Goal: Check status: Check status

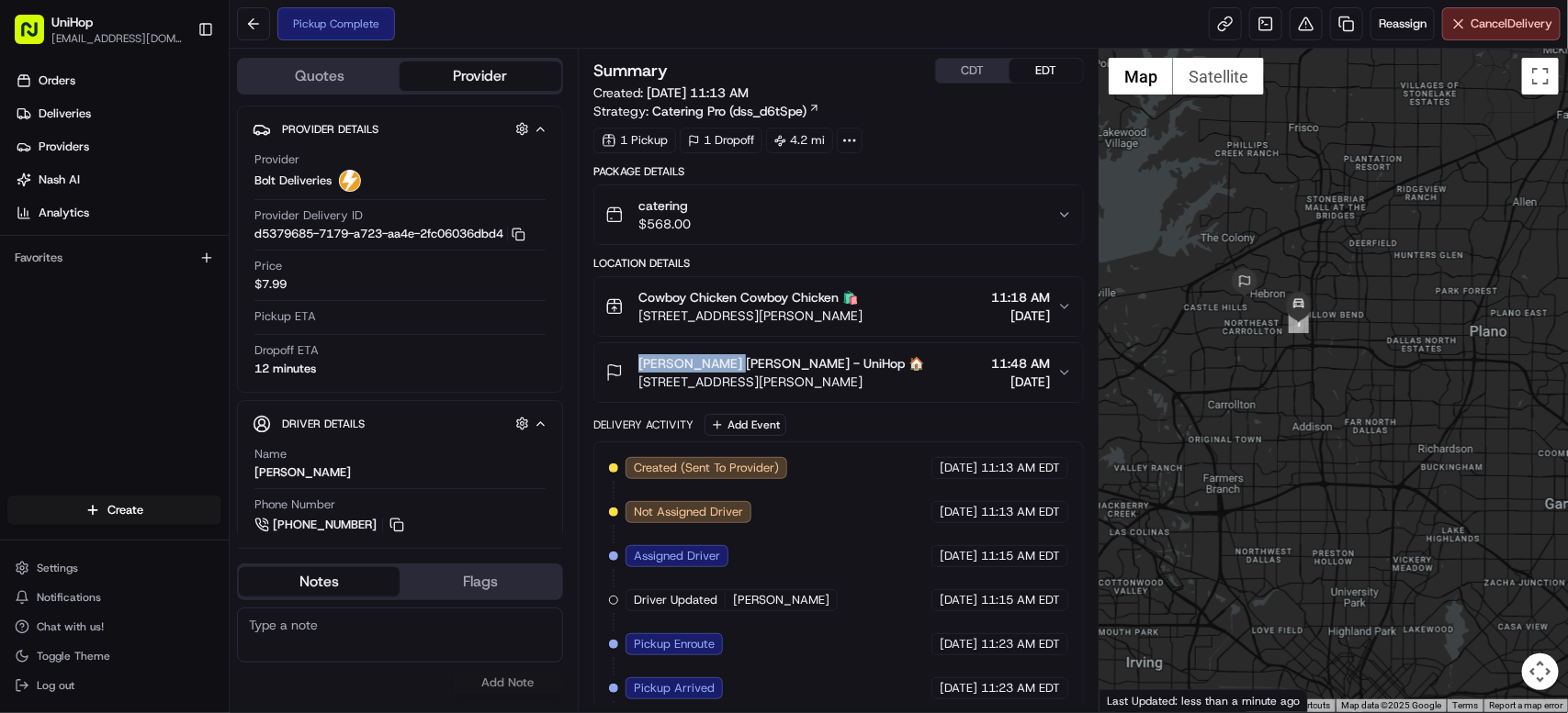
drag, startPoint x: 635, startPoint y: 365, endPoint x: 721, endPoint y: 369, distance: 86.1
click at [721, 369] on div "Kristi Prigmore Kristi Prigmore - UniHop 🏠 4780 N Josey Ln, Carrollton, TX 7501…" at bounding box center [764, 372] width 318 height 37
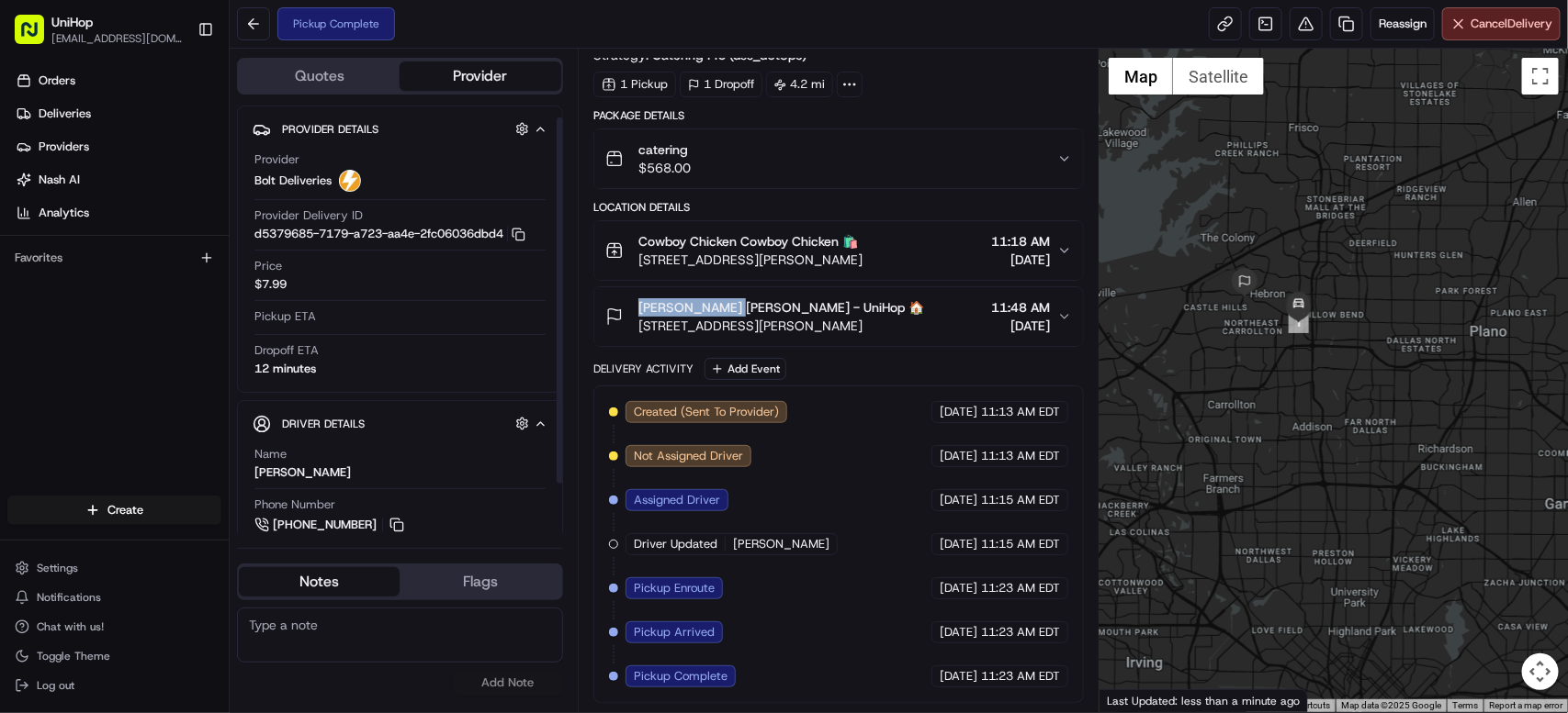
scroll to position [72, 0]
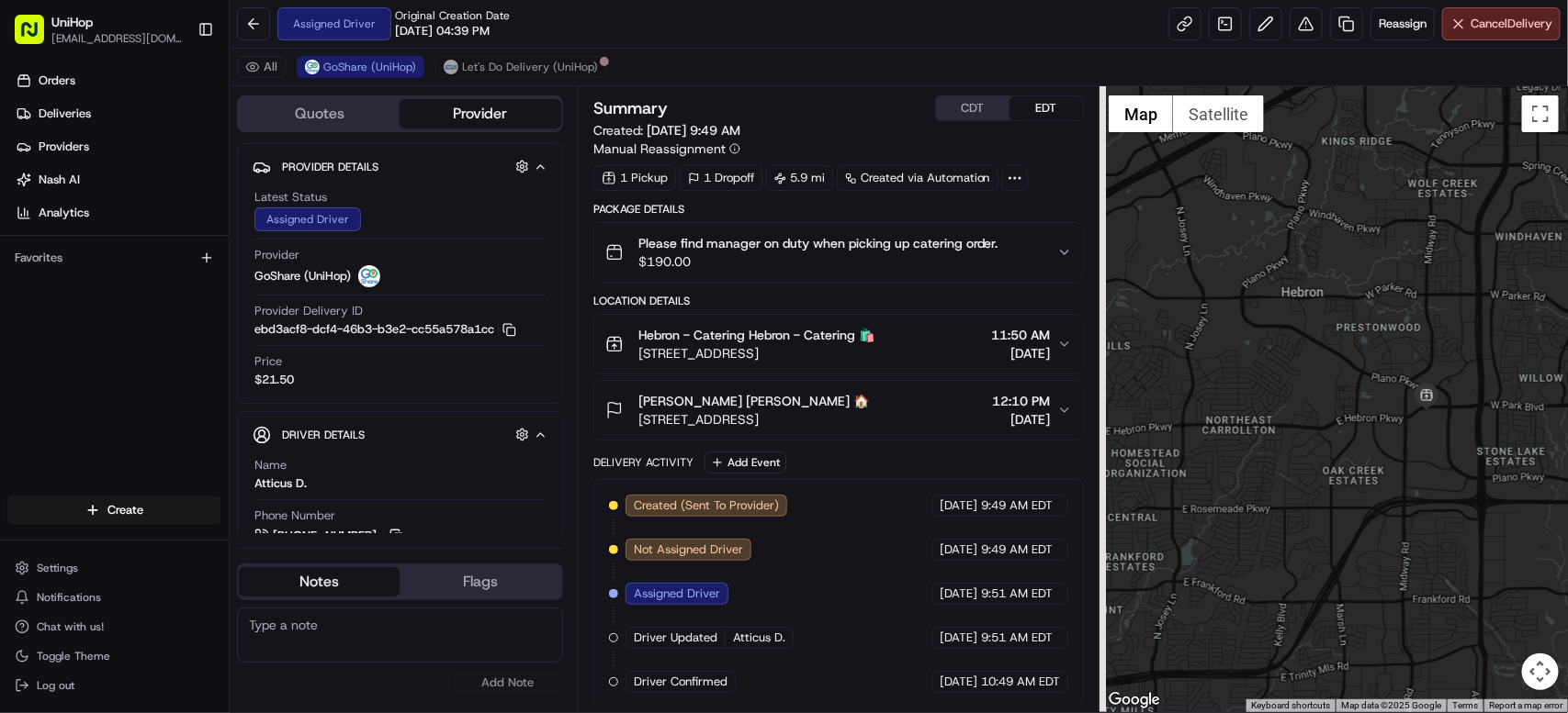
drag, startPoint x: 1296, startPoint y: 450, endPoint x: 1478, endPoint y: 245, distance: 274.1
click at [1478, 245] on div at bounding box center [1334, 399] width 469 height 626
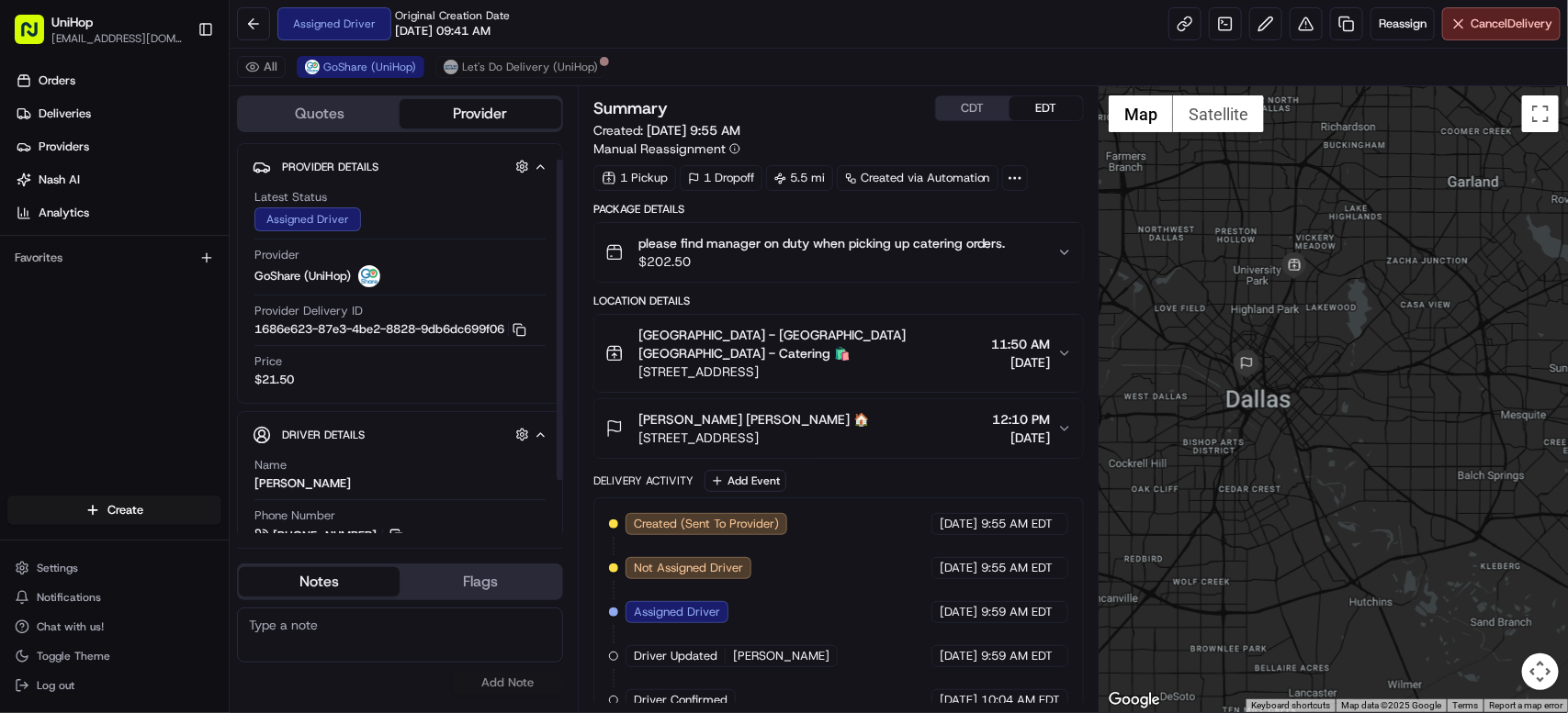
scroll to position [83, 0]
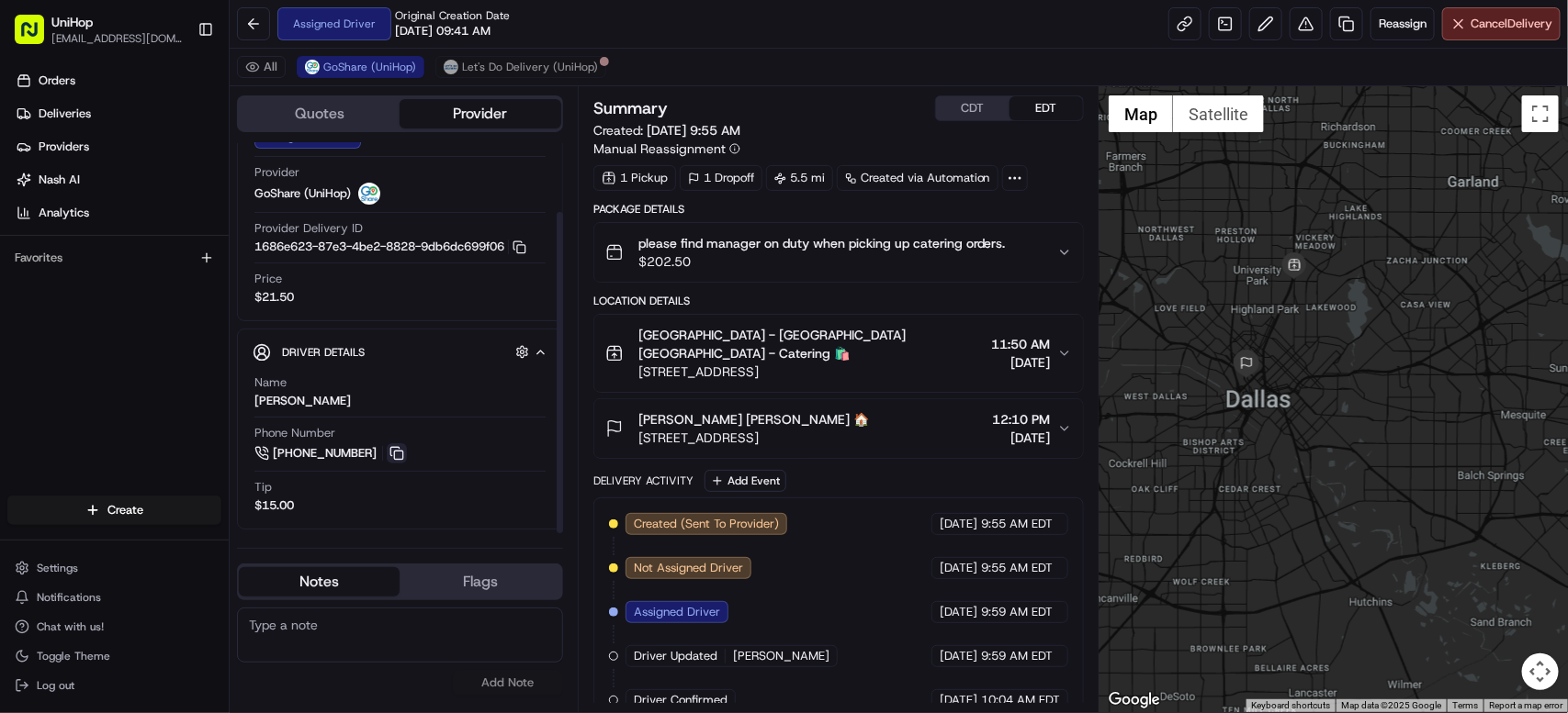
click at [392, 451] on button at bounding box center [396, 453] width 20 height 20
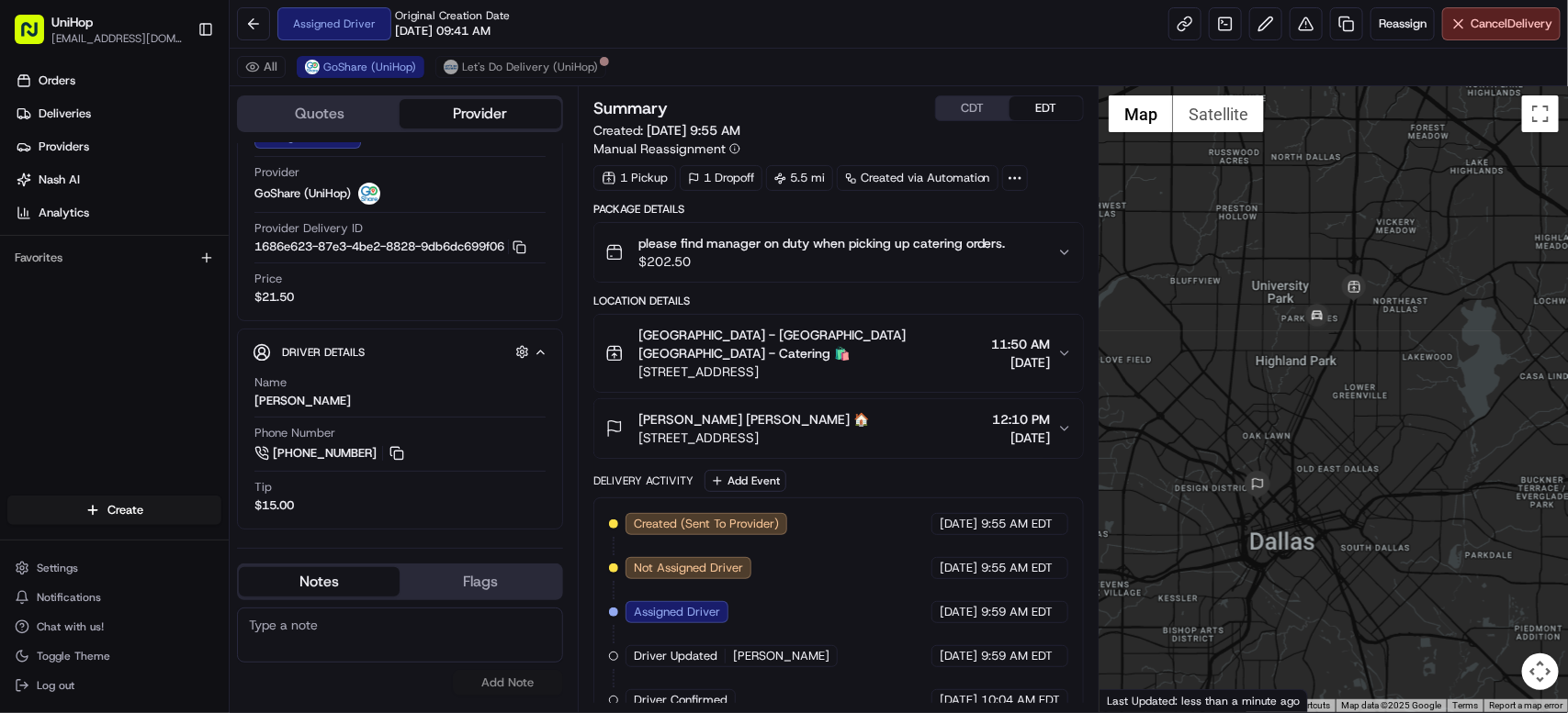
drag, startPoint x: 1368, startPoint y: 334, endPoint x: 1340, endPoint y: 331, distance: 28.2
click at [1341, 333] on div at bounding box center [1334, 399] width 469 height 626
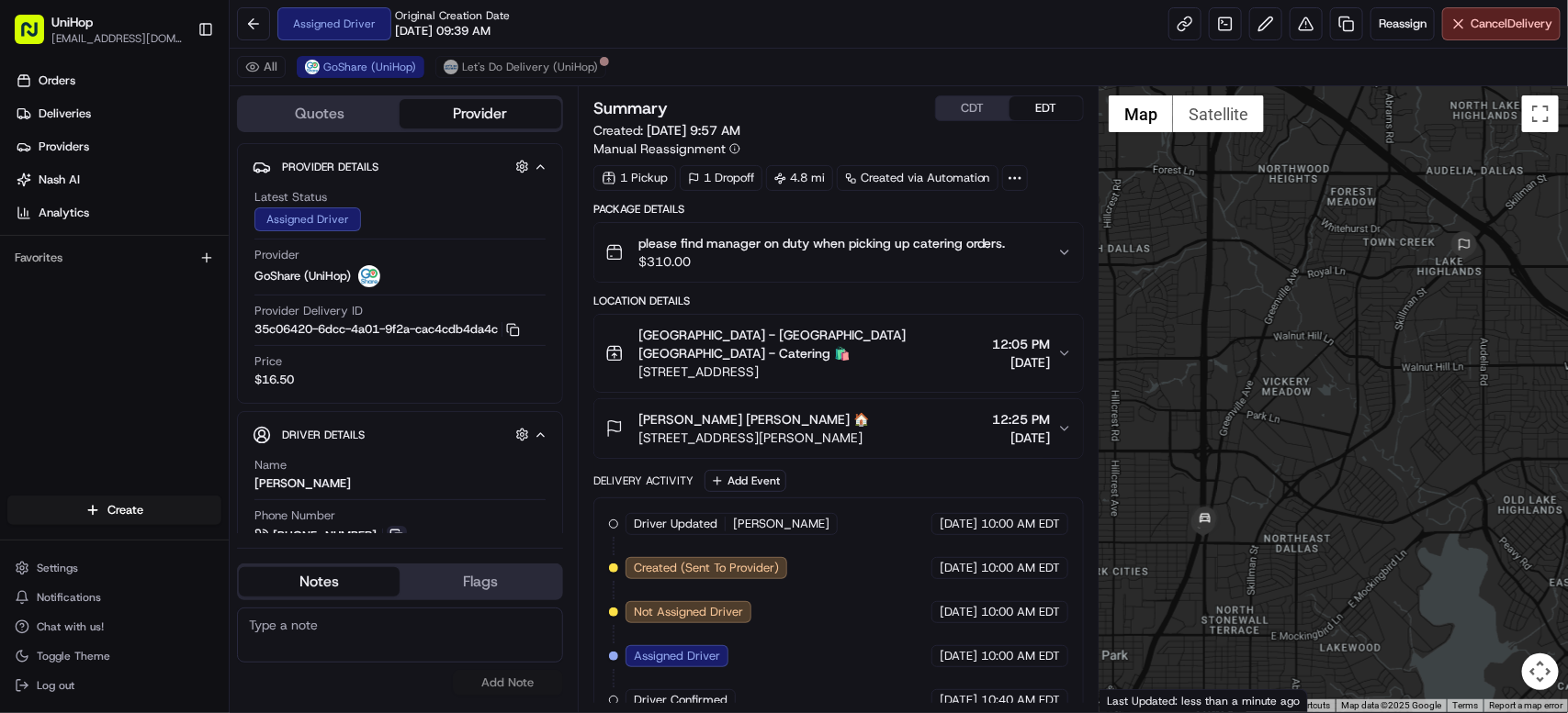
scroll to position [83, 0]
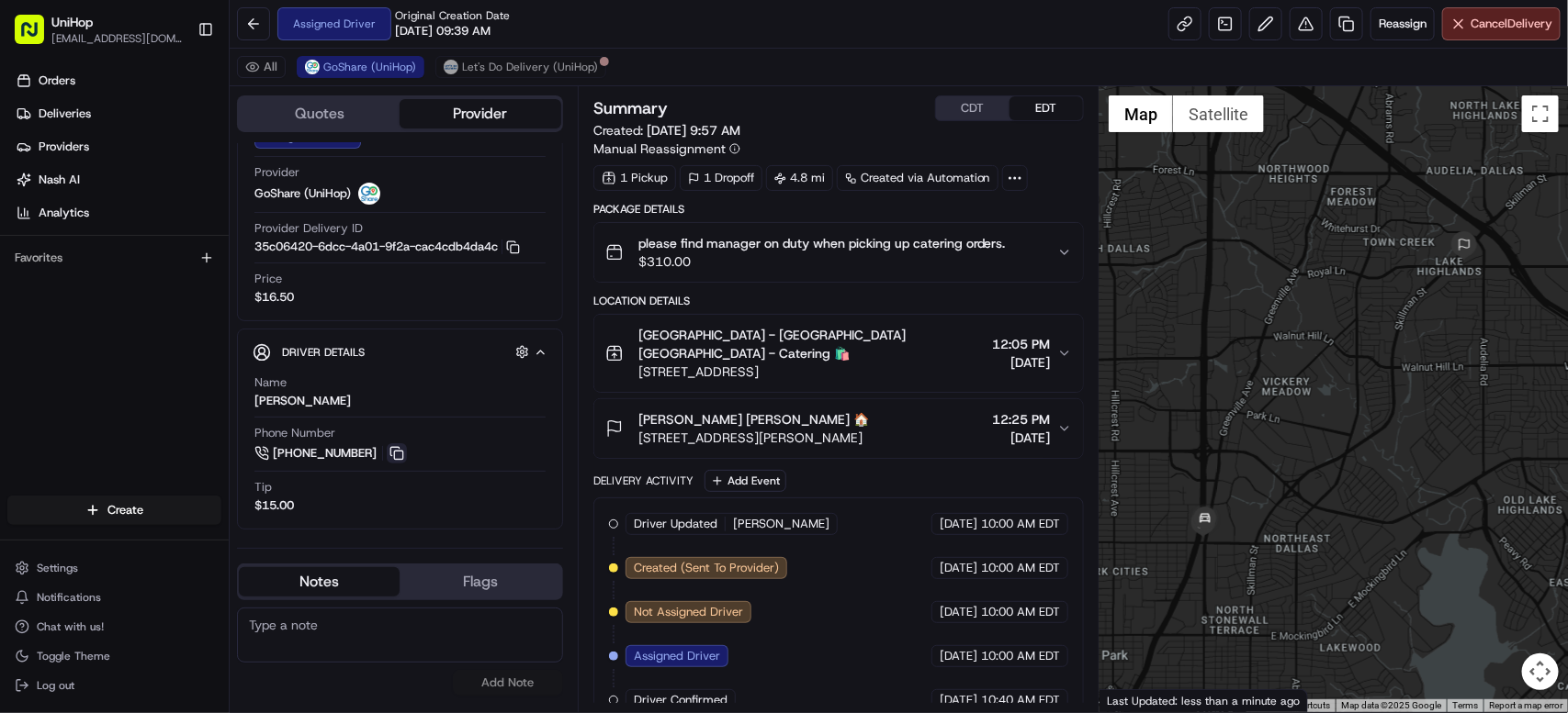
click at [391, 451] on button at bounding box center [396, 453] width 20 height 20
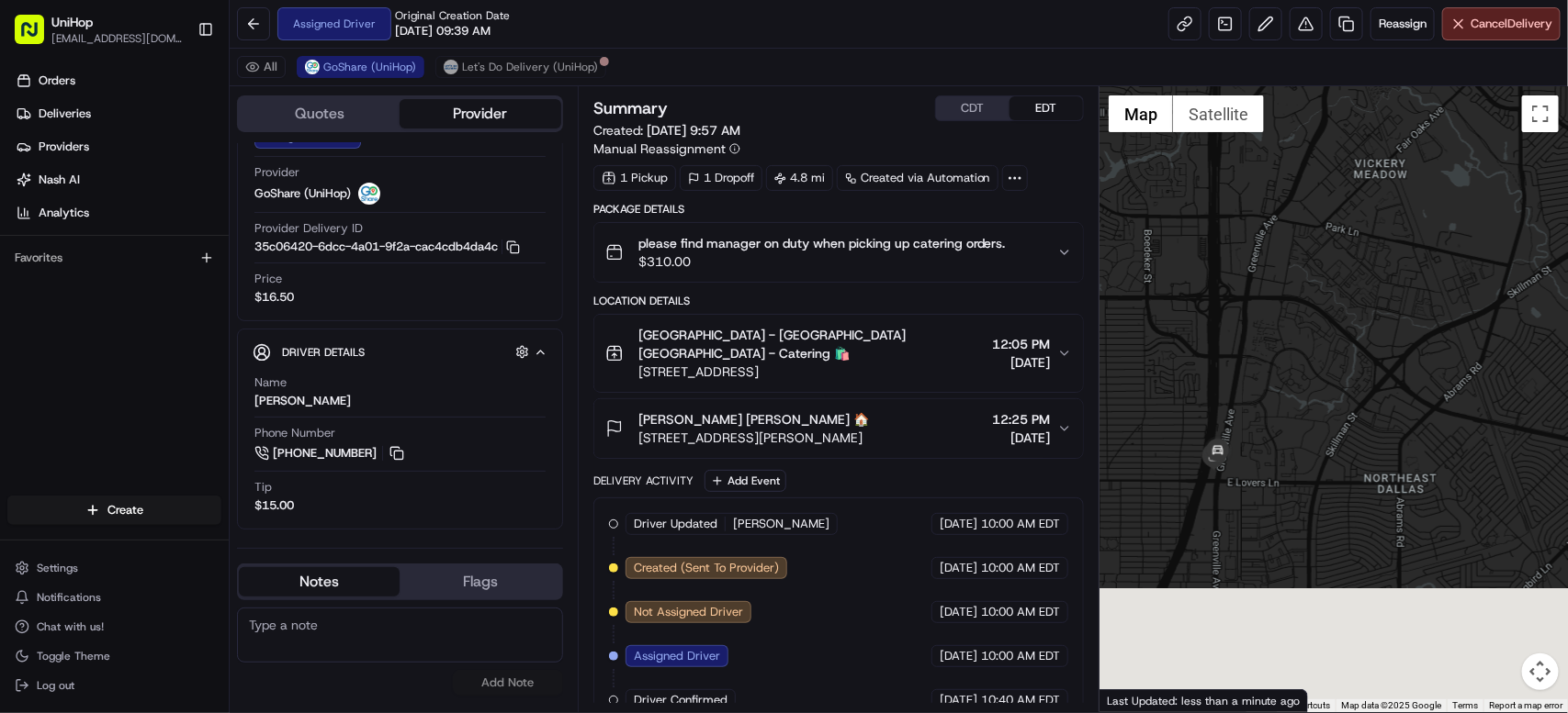
drag, startPoint x: 1213, startPoint y: 545, endPoint x: 1276, endPoint y: 403, distance: 155.3
click at [1276, 403] on div at bounding box center [1334, 399] width 469 height 626
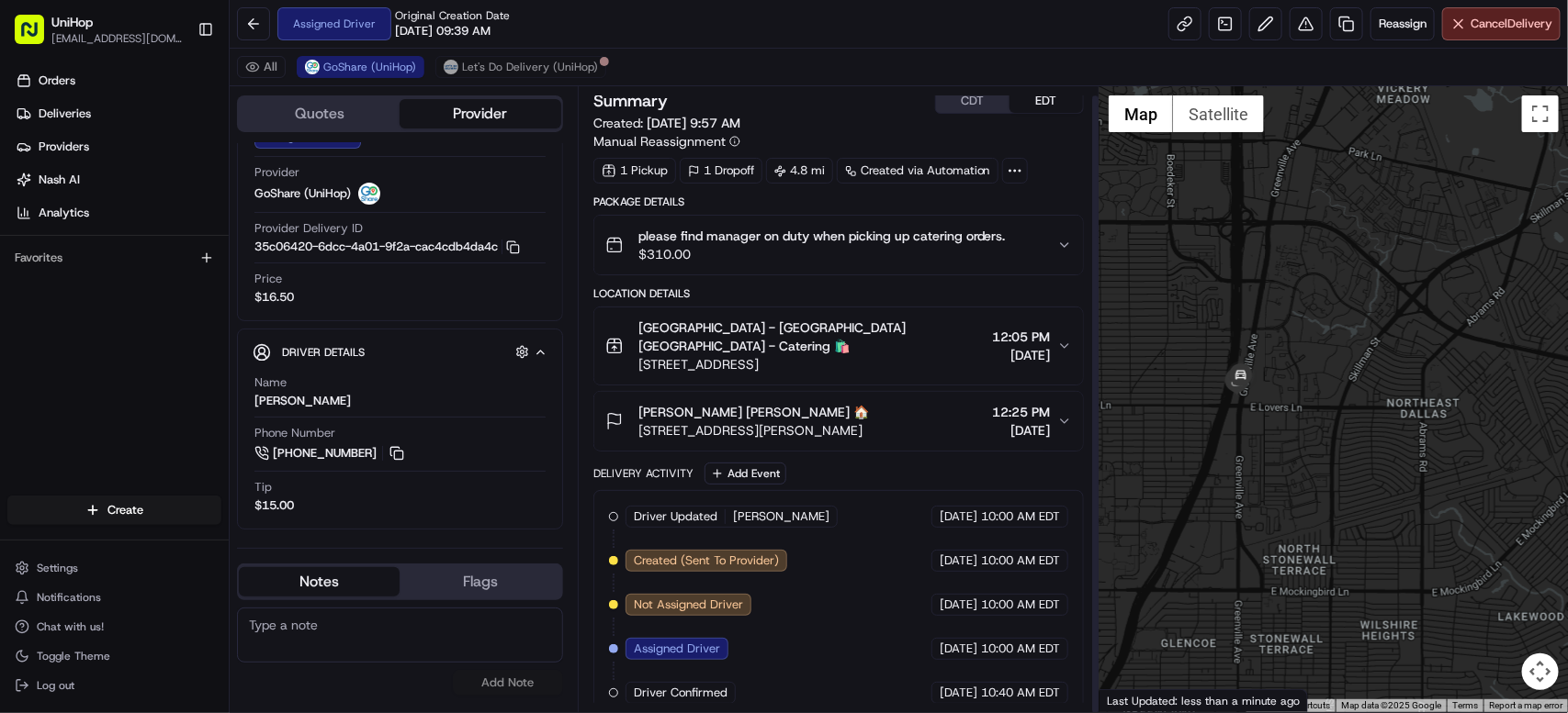
scroll to position [9, 0]
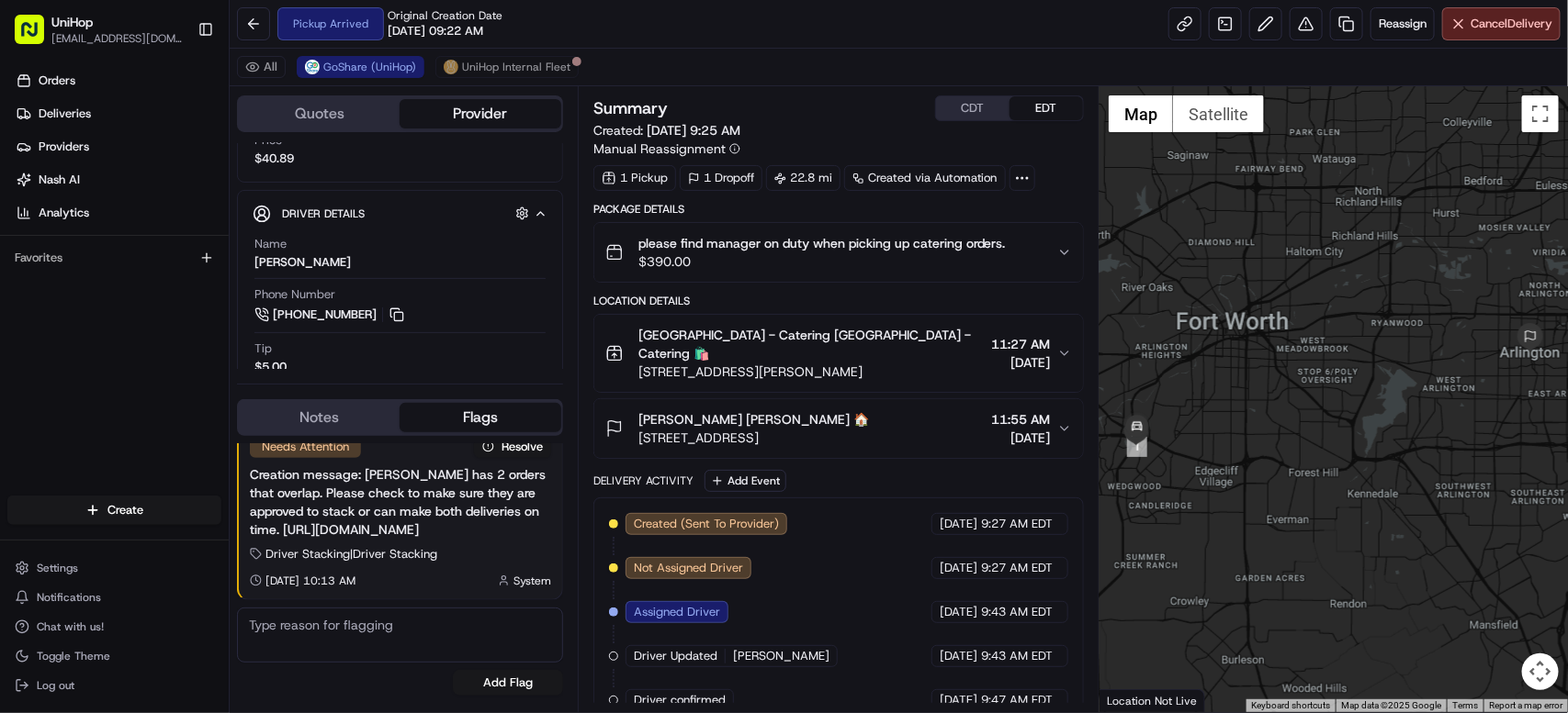
scroll to position [230, 0]
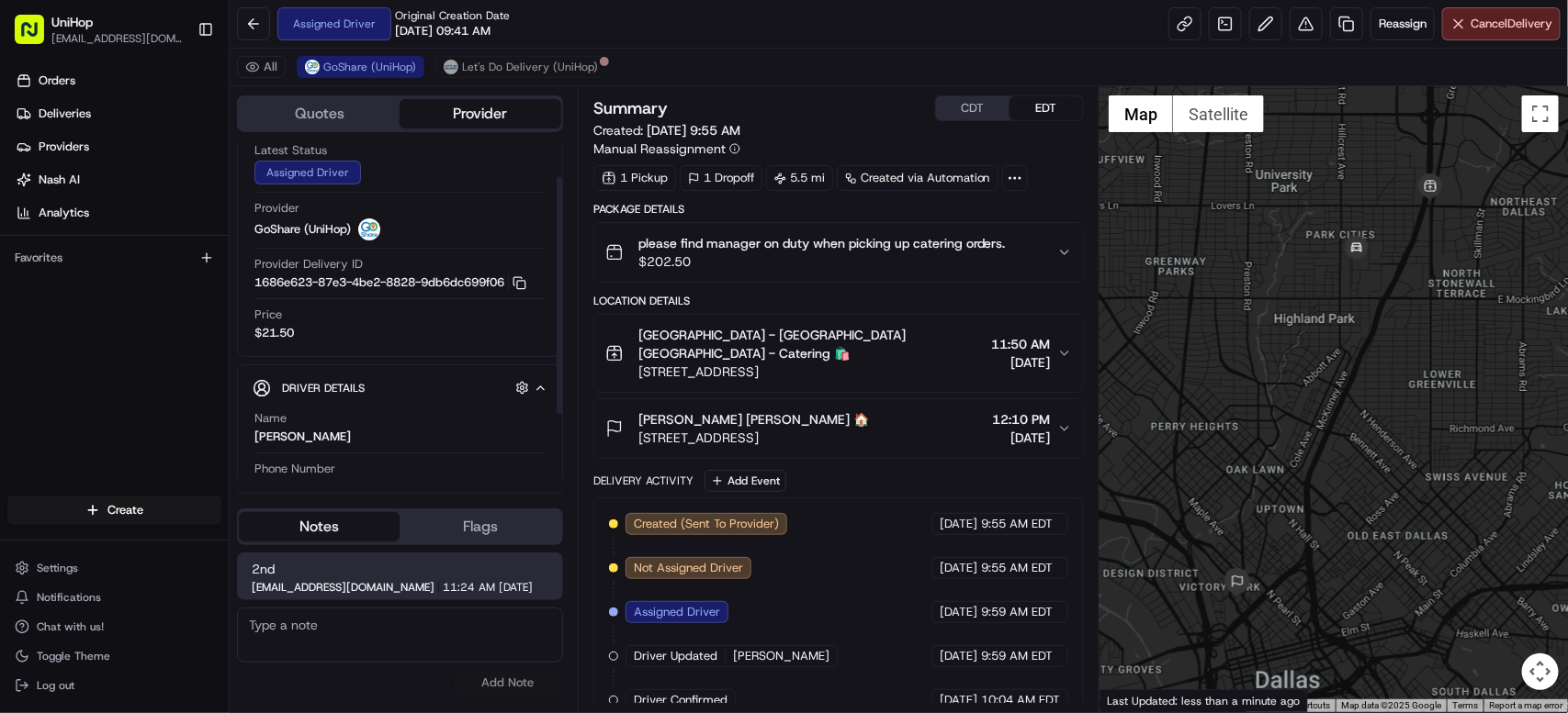
scroll to position [139, 0]
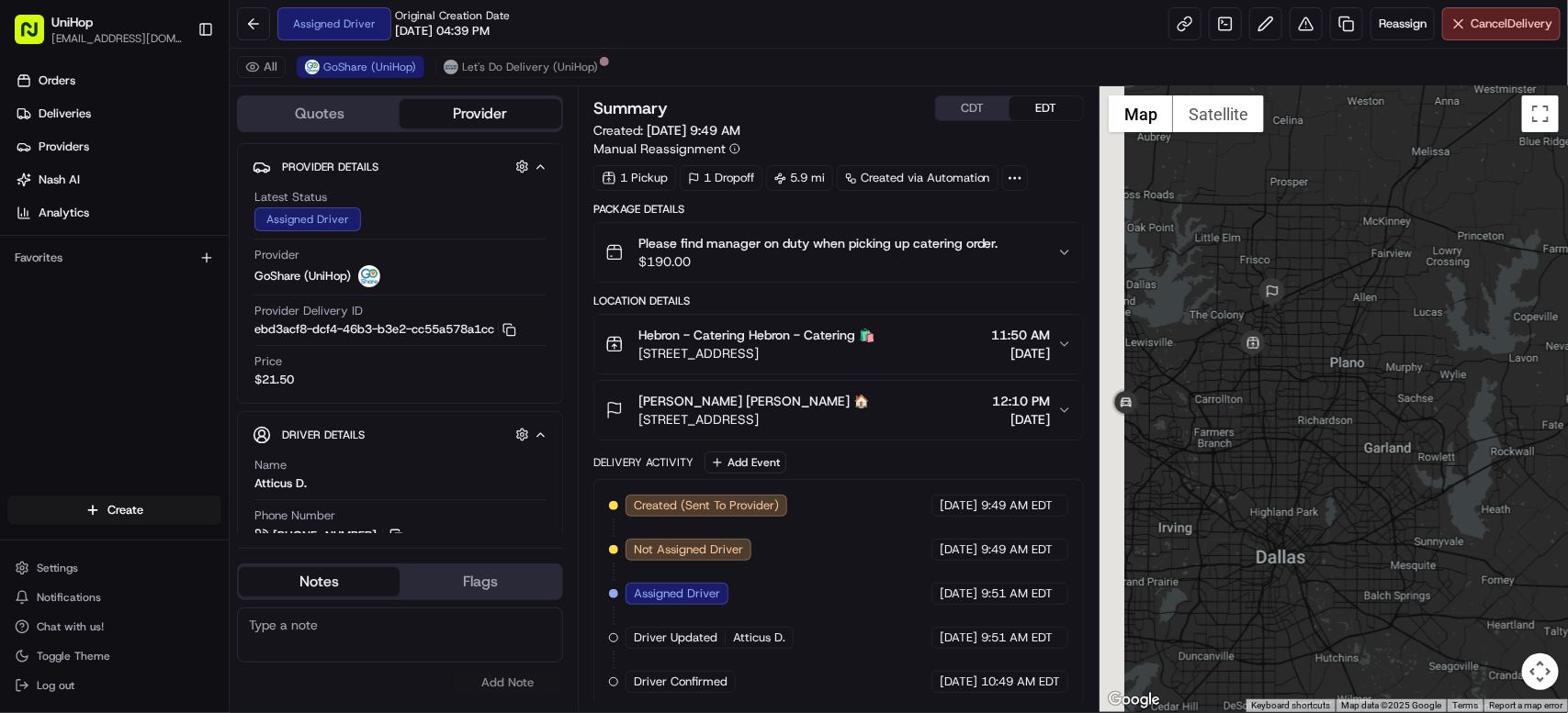
drag, startPoint x: 1286, startPoint y: 338, endPoint x: 1288, endPoint y: 321, distance: 17.1
click at [1339, 320] on div at bounding box center [1334, 399] width 469 height 626
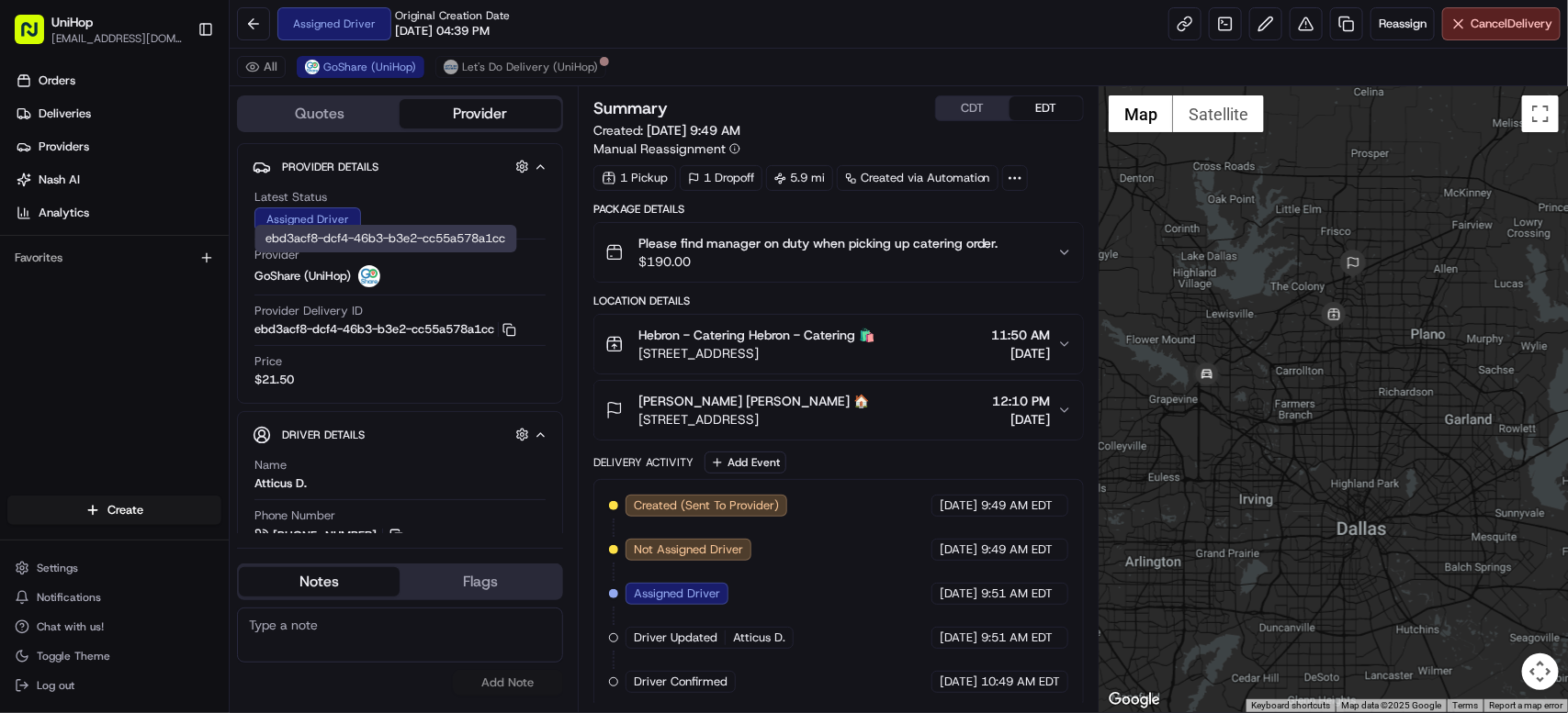
scroll to position [83, 0]
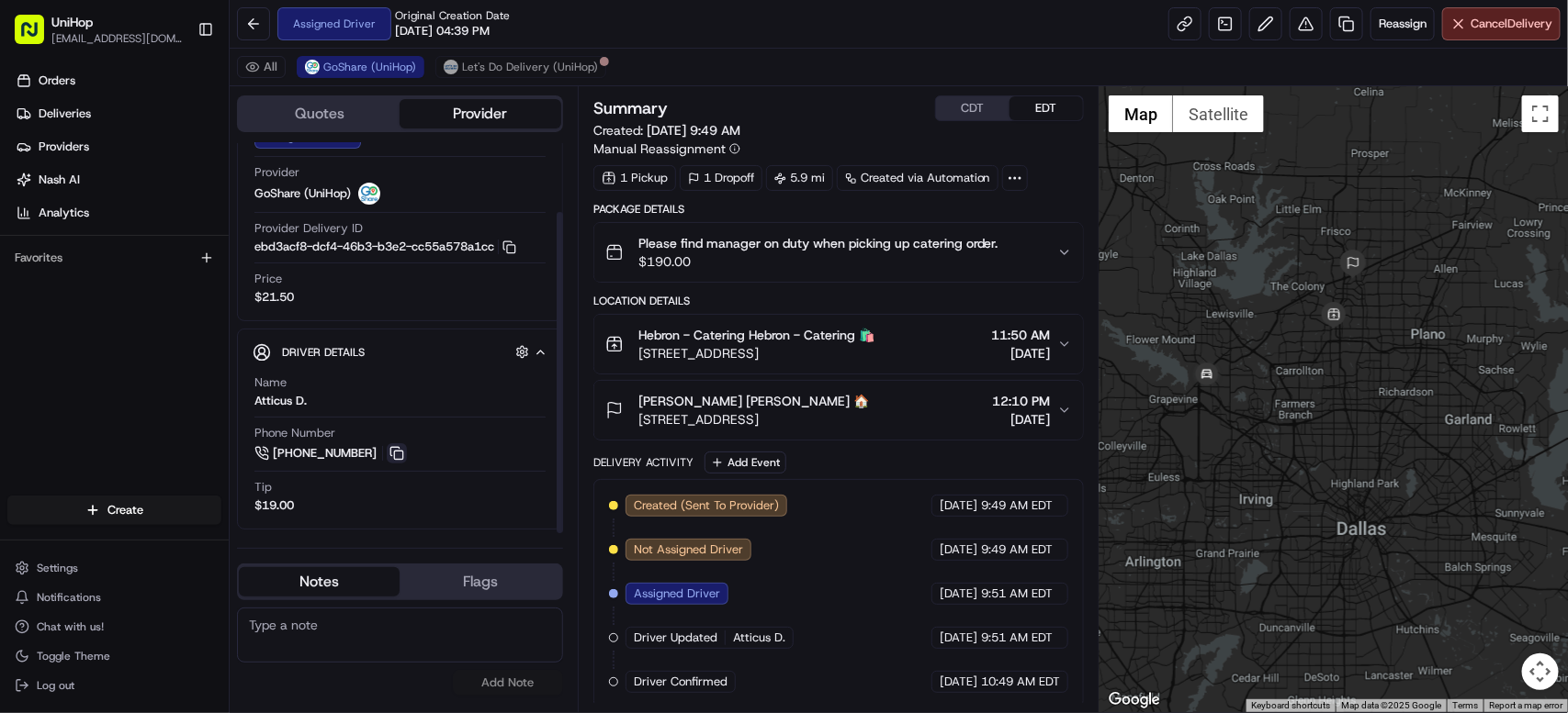
click at [401, 454] on button at bounding box center [396, 453] width 20 height 20
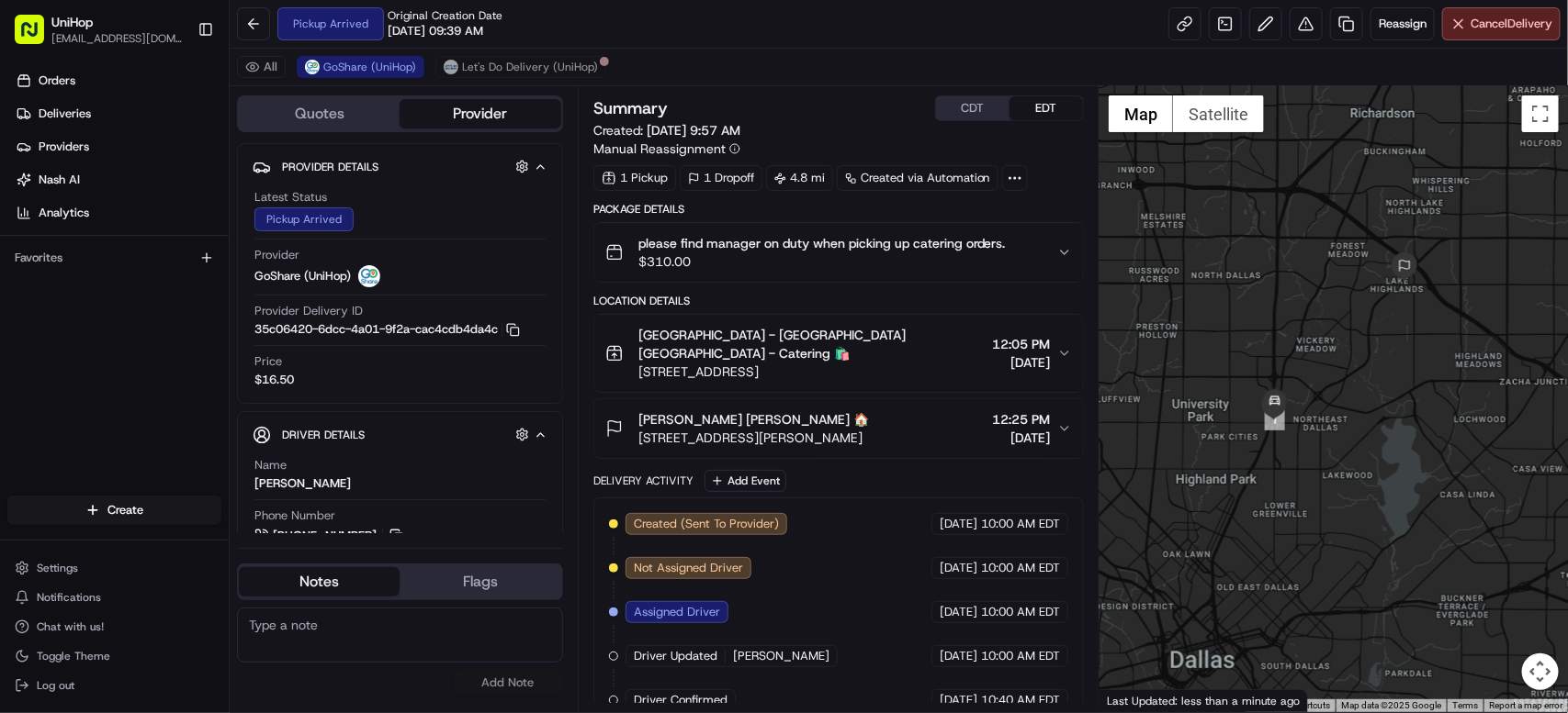
drag, startPoint x: 1248, startPoint y: 263, endPoint x: 1219, endPoint y: 228, distance: 45.5
click at [1219, 224] on div at bounding box center [1334, 399] width 469 height 626
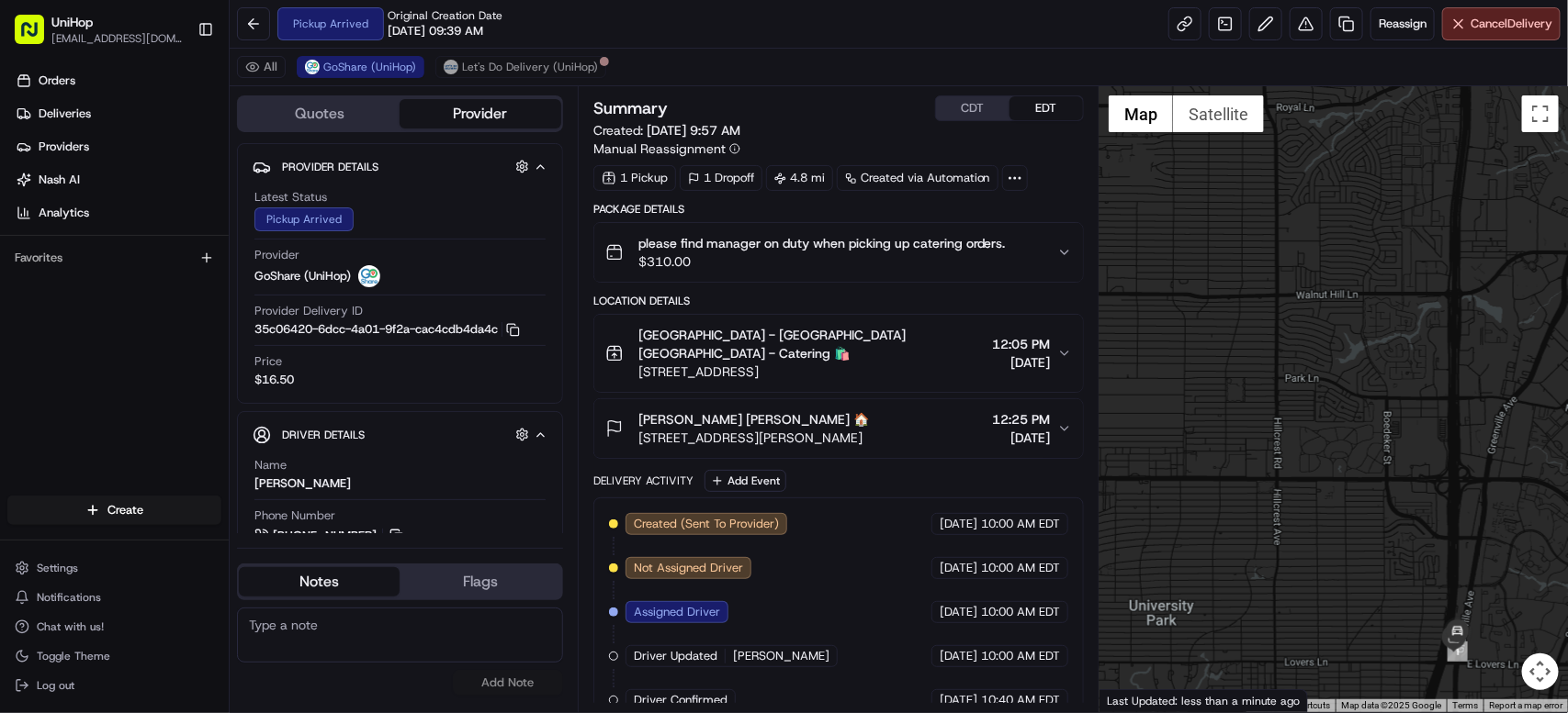
drag, startPoint x: 1318, startPoint y: 454, endPoint x: 1204, endPoint y: 302, distance: 190.0
click at [1204, 302] on div at bounding box center [1334, 399] width 469 height 626
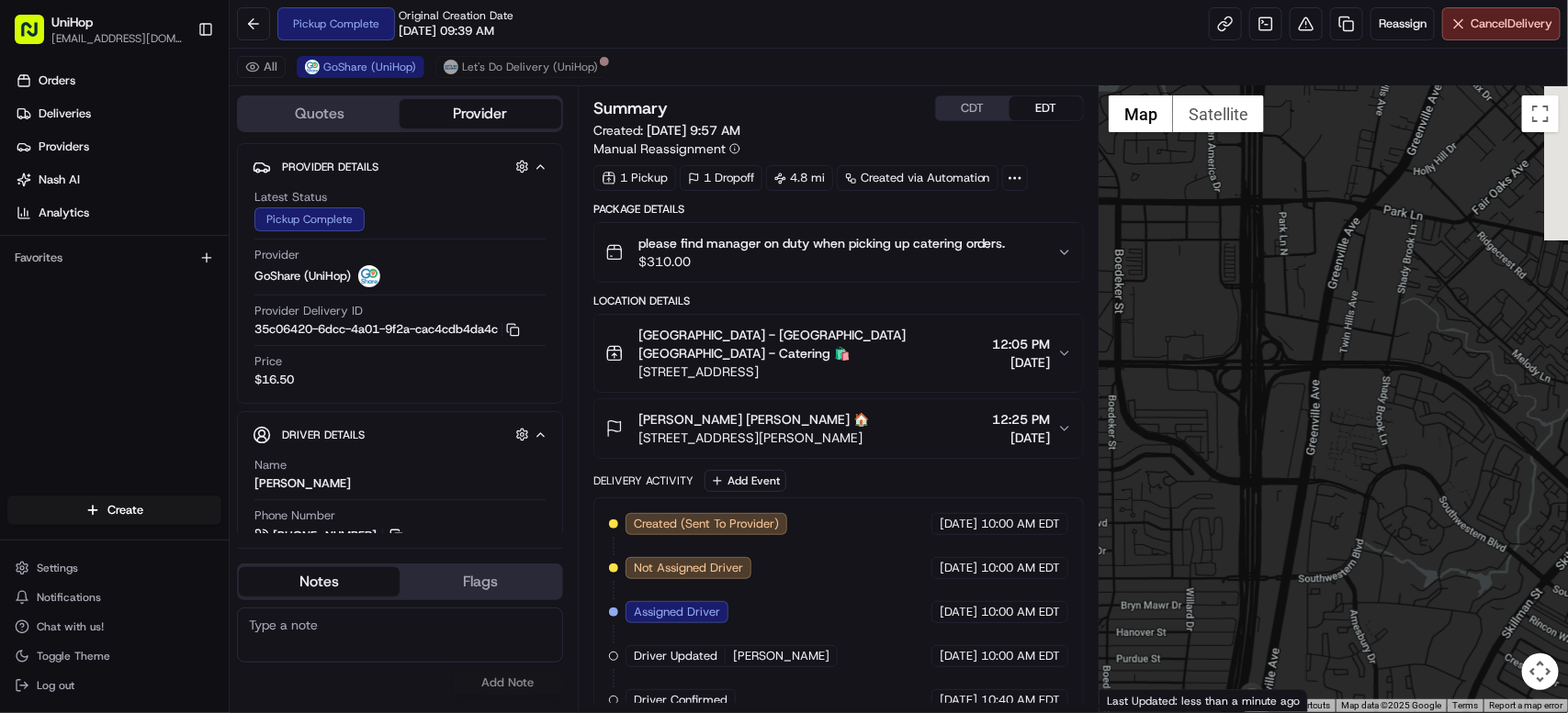
drag, startPoint x: 1284, startPoint y: 348, endPoint x: 1125, endPoint y: 427, distance: 177.5
click at [1102, 446] on div at bounding box center [1334, 399] width 469 height 626
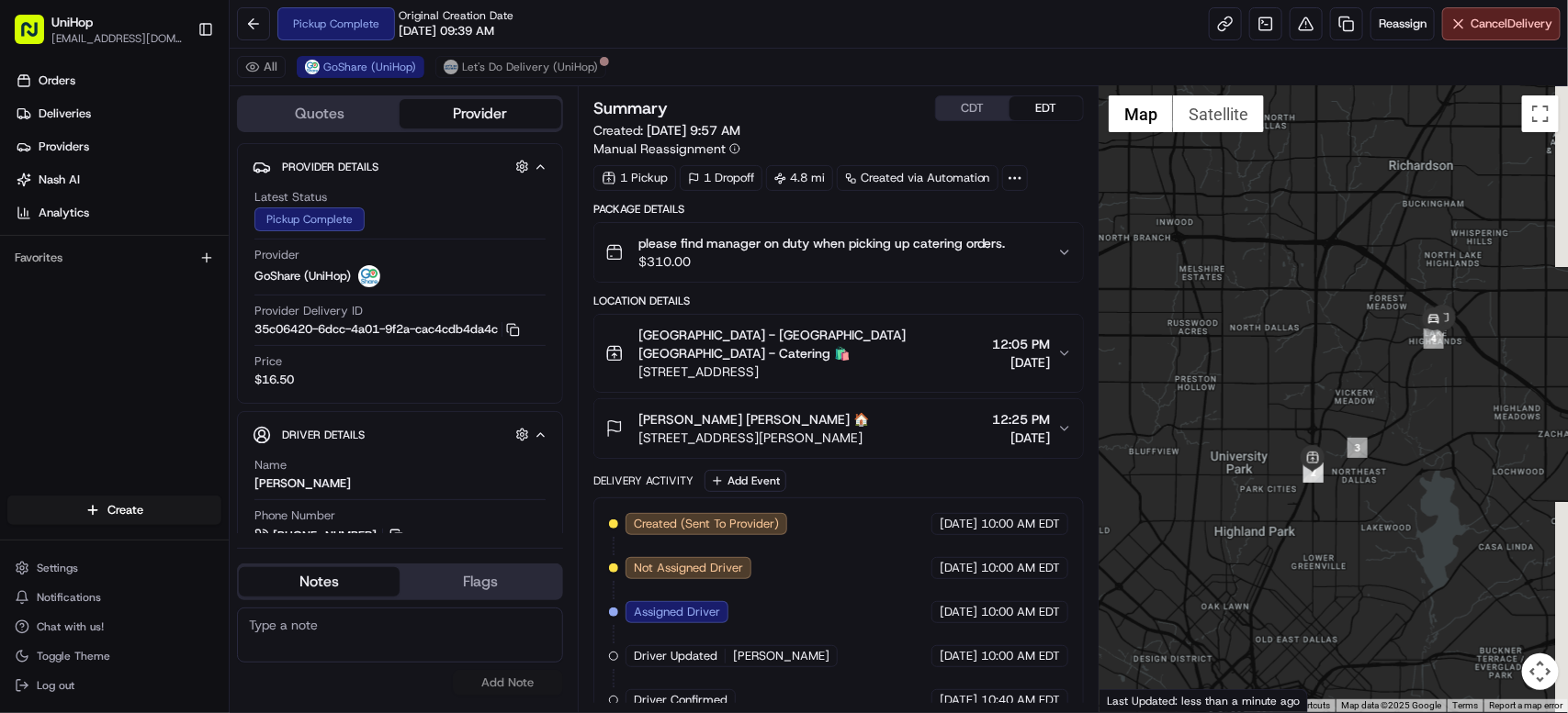
drag, startPoint x: 1493, startPoint y: 316, endPoint x: 1369, endPoint y: 340, distance: 126.3
click at [1369, 340] on div at bounding box center [1334, 399] width 469 height 626
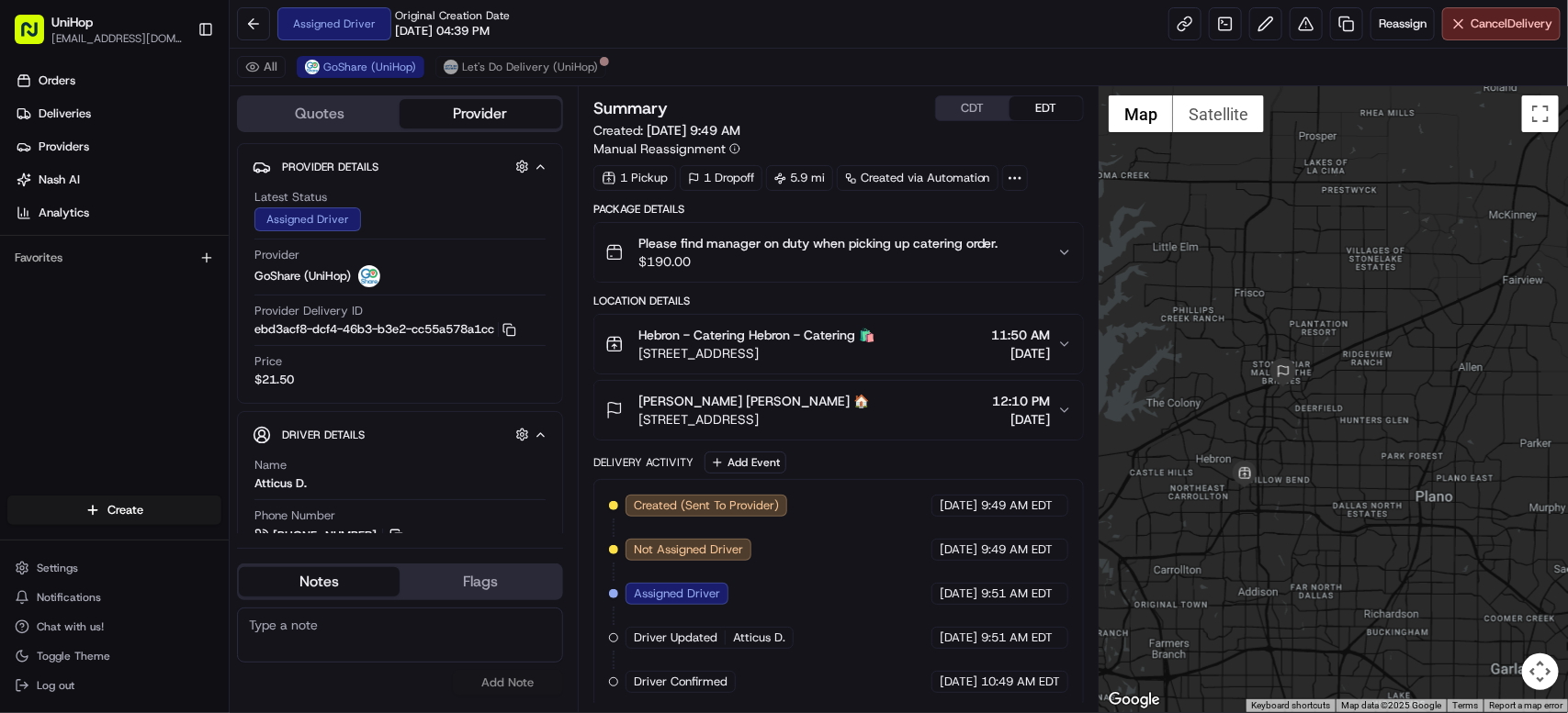
drag, startPoint x: 1216, startPoint y: 415, endPoint x: 1456, endPoint y: 307, distance: 263.2
click at [1456, 307] on div at bounding box center [1334, 399] width 469 height 626
drag, startPoint x: 1290, startPoint y: 374, endPoint x: 1464, endPoint y: 219, distance: 233.0
click at [1464, 219] on div "To navigate, press the arrow keys." at bounding box center [1334, 399] width 469 height 626
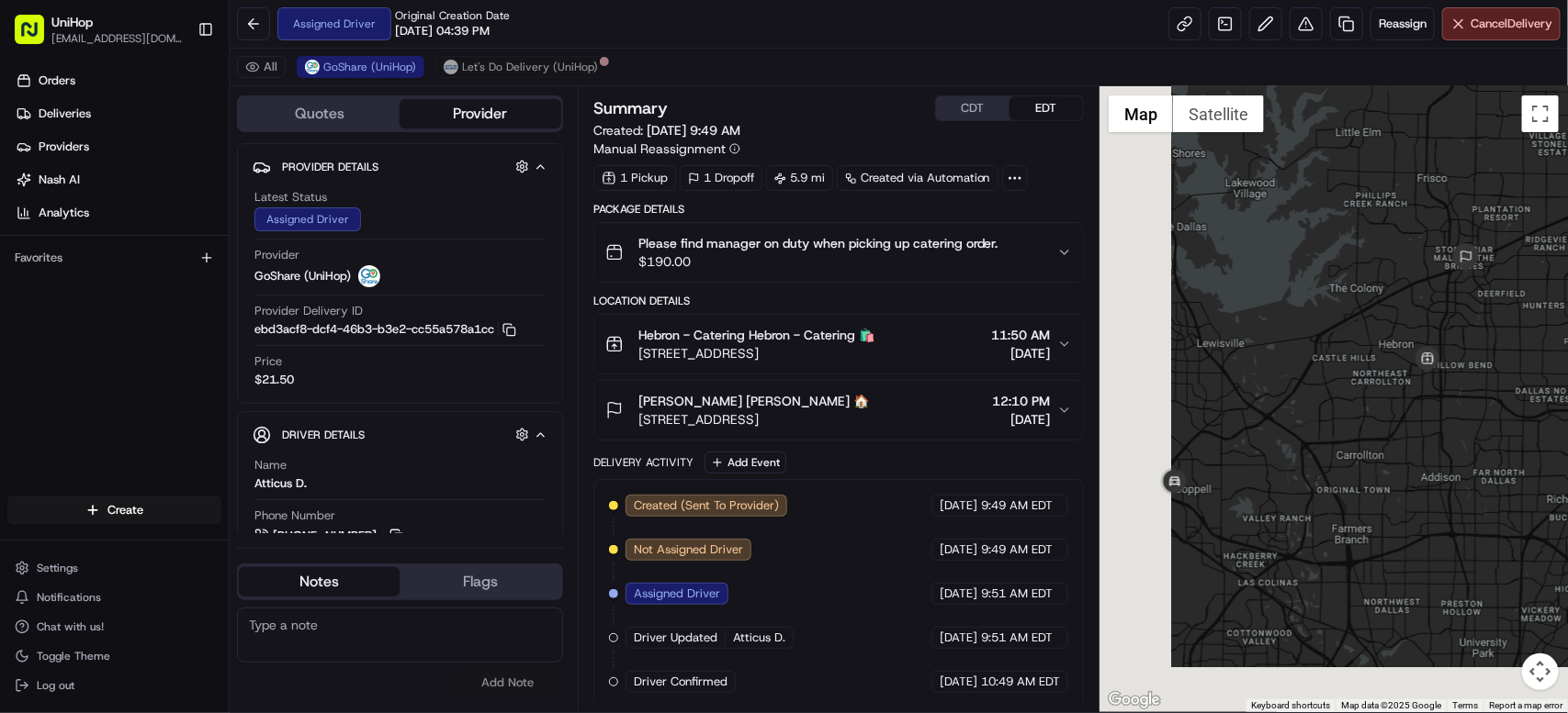
drag, startPoint x: 1300, startPoint y: 331, endPoint x: 1437, endPoint y: 251, distance: 158.6
click at [1436, 251] on div at bounding box center [1334, 399] width 469 height 626
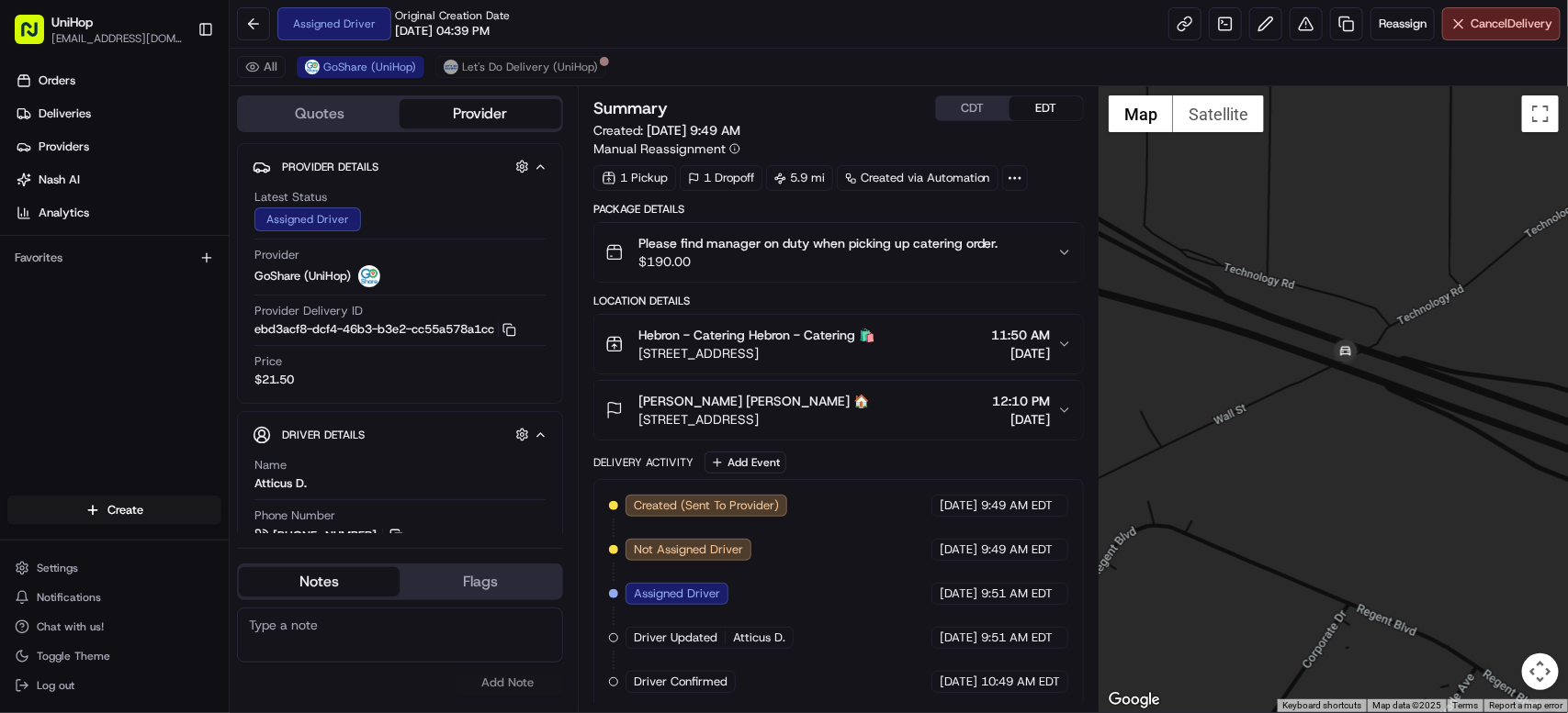
drag, startPoint x: 1167, startPoint y: 483, endPoint x: 1534, endPoint y: 473, distance: 367.1
click at [1534, 473] on div at bounding box center [1334, 399] width 469 height 626
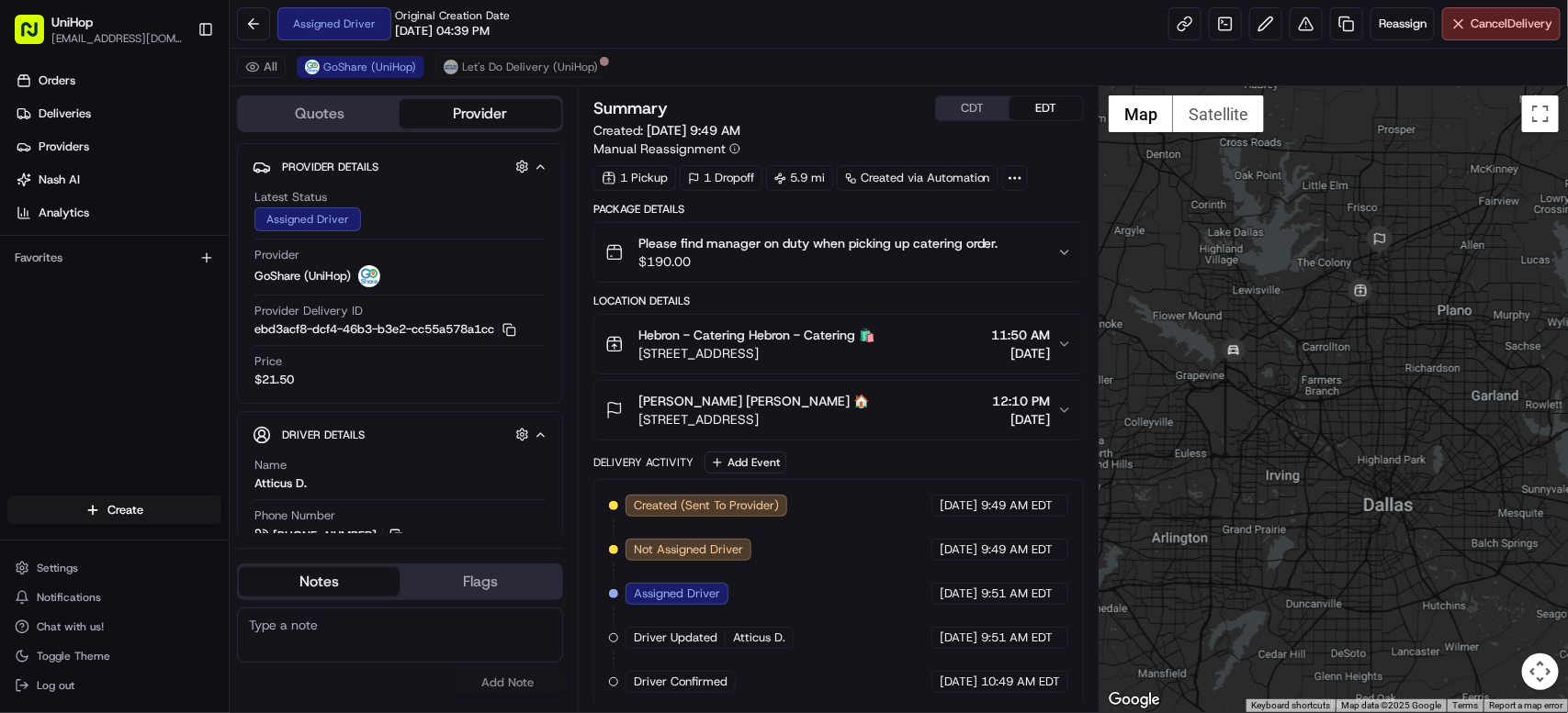
drag, startPoint x: 1348, startPoint y: 261, endPoint x: 1240, endPoint y: 325, distance: 125.5
click at [1240, 325] on div at bounding box center [1334, 399] width 469 height 626
